Goal: Task Accomplishment & Management: Manage account settings

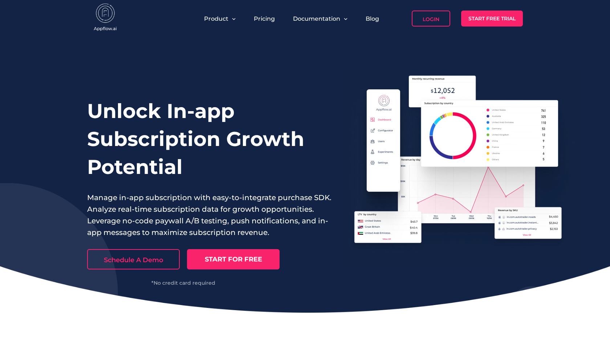
click at [431, 19] on link "Login" at bounding box center [431, 19] width 38 height 16
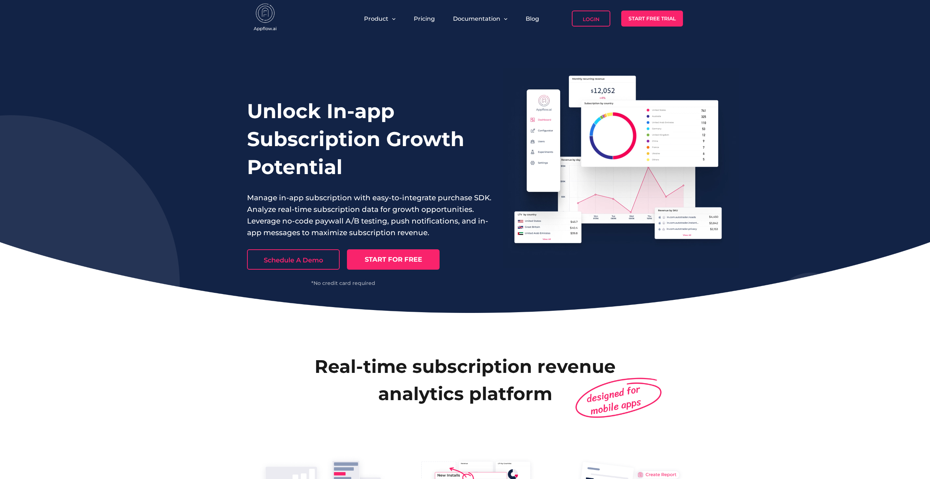
click at [223, 228] on div "Unlock In-app Subscription Growth Potential Manage in-app subscription with eas…" at bounding box center [465, 175] width 930 height 276
click at [233, 88] on div "Unlock In-app Subscription Growth Potential Manage in-app subscription with eas…" at bounding box center [465, 175] width 930 height 276
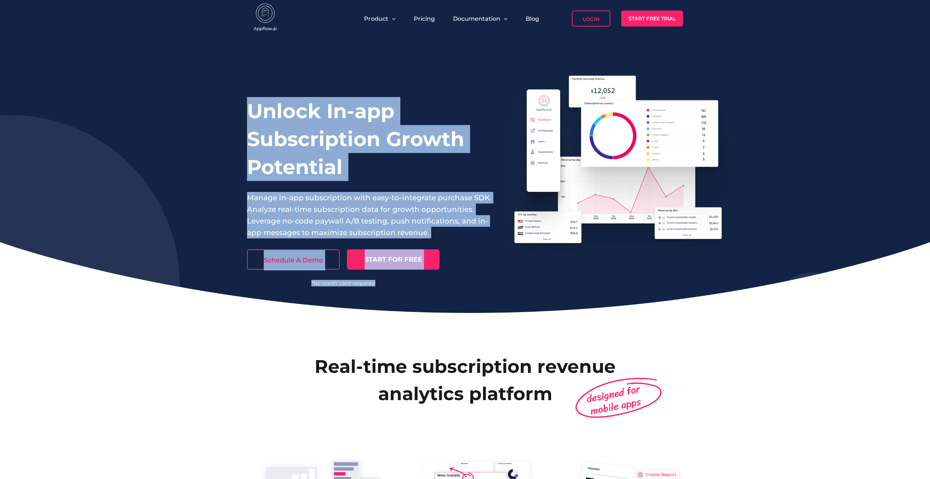
drag, startPoint x: 196, startPoint y: 88, endPoint x: 451, endPoint y: 296, distance: 328.6
click at [451, 296] on div "Unlock In-app Subscription Growth Potential Manage in-app subscription with eas…" at bounding box center [465, 175] width 930 height 276
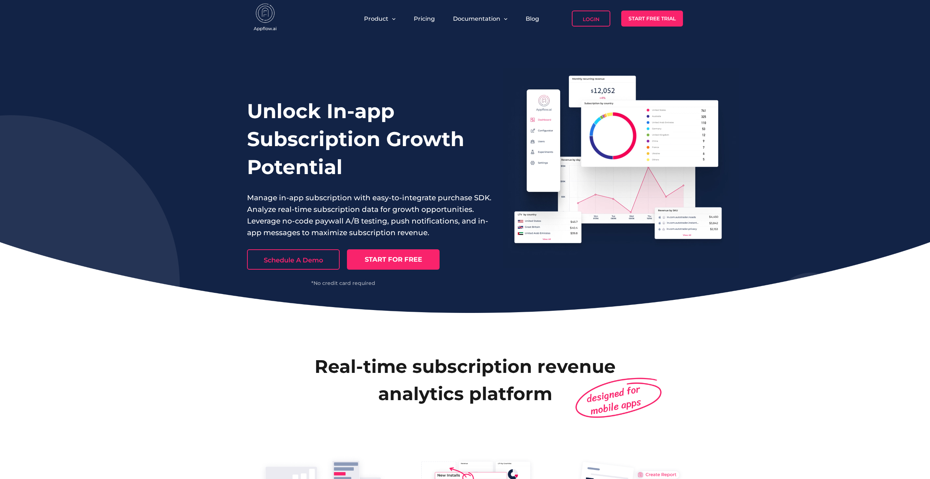
click at [488, 291] on div "Unlock In-app Subscription Growth Potential Manage in-app subscription with eas…" at bounding box center [465, 175] width 930 height 276
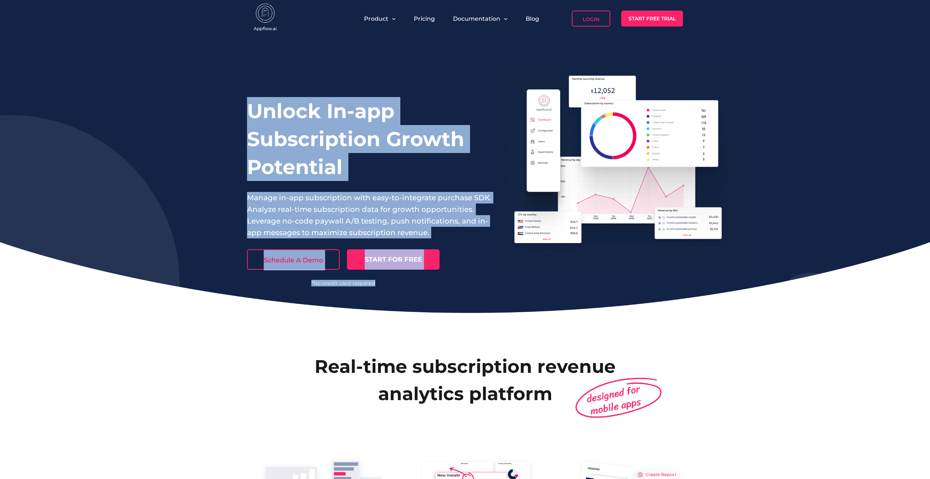
drag, startPoint x: 512, startPoint y: 297, endPoint x: 227, endPoint y: 99, distance: 347.0
click at [227, 99] on div "Unlock In-app Subscription Growth Potential Manage in-app subscription with eas…" at bounding box center [465, 175] width 930 height 276
drag, startPoint x: 218, startPoint y: 83, endPoint x: 450, endPoint y: 293, distance: 313.2
click at [450, 293] on div "Unlock In-app Subscription Growth Potential Manage in-app subscription with eas…" at bounding box center [465, 175] width 930 height 276
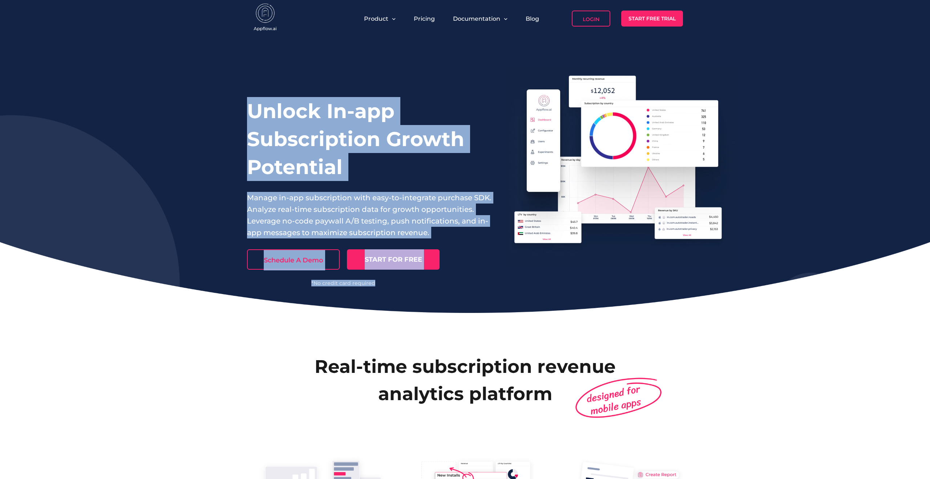
click at [450, 293] on div "Unlock In-app Subscription Growth Potential Manage in-app subscription with eas…" at bounding box center [465, 175] width 930 height 276
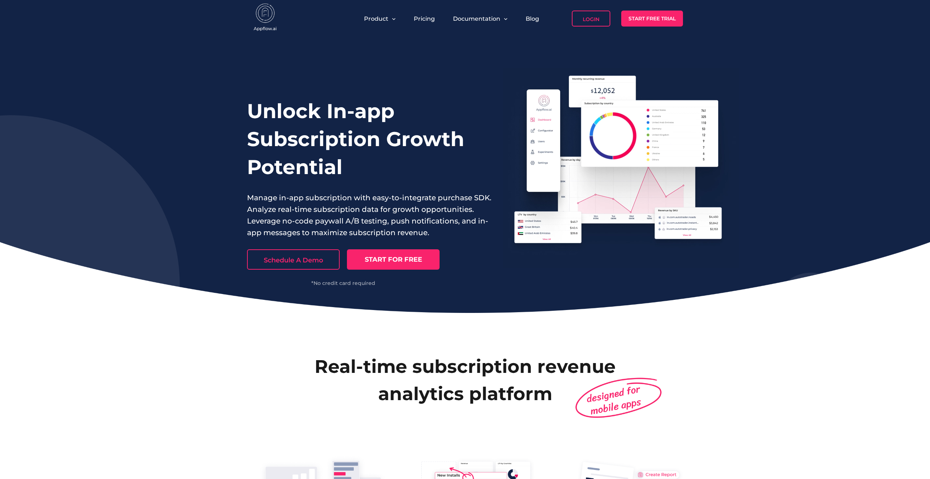
click at [498, 300] on div "Unlock In-app Subscription Growth Potential Manage in-app subscription with eas…" at bounding box center [465, 175] width 930 height 276
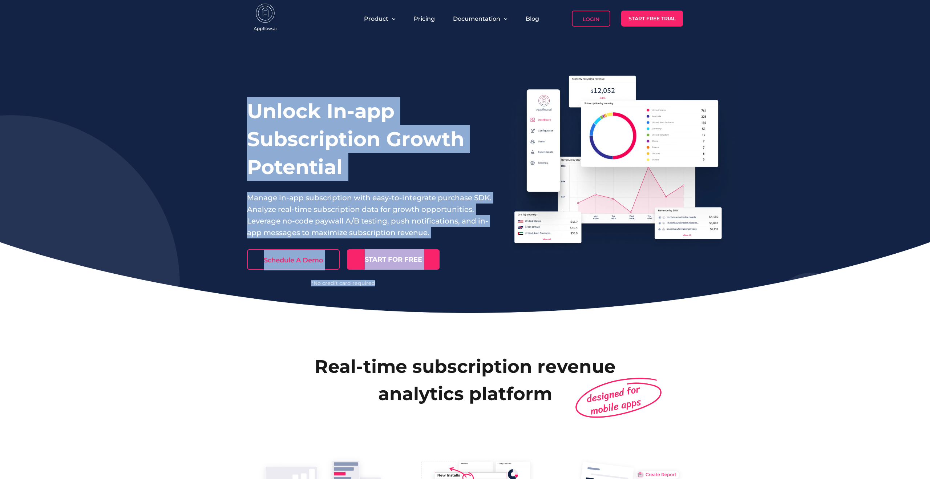
drag, startPoint x: 534, startPoint y: 295, endPoint x: 233, endPoint y: 55, distance: 384.3
click at [233, 55] on div "Unlock In-app Subscription Growth Potential Manage in-app subscription with eas…" at bounding box center [465, 175] width 930 height 276
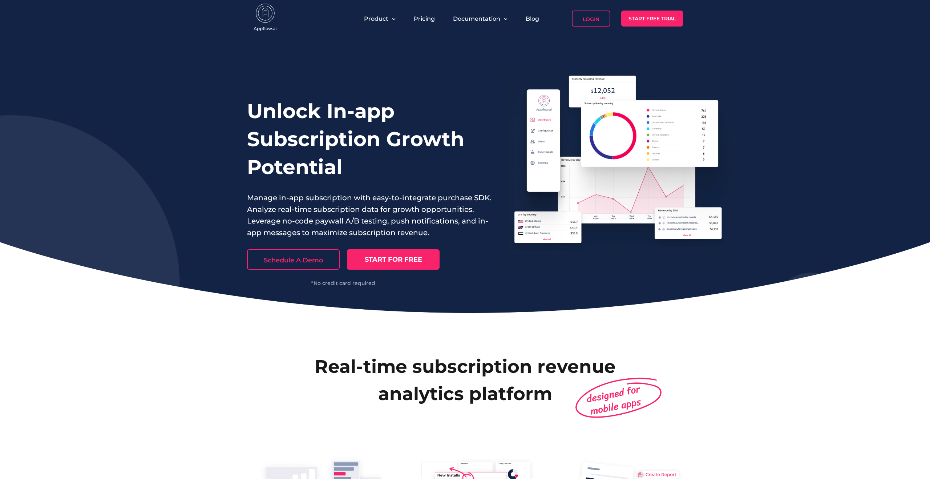
click at [407, 166] on h1 "Unlock In-app Subscription Growth Potential" at bounding box center [369, 139] width 245 height 84
